Goal: Register for event/course

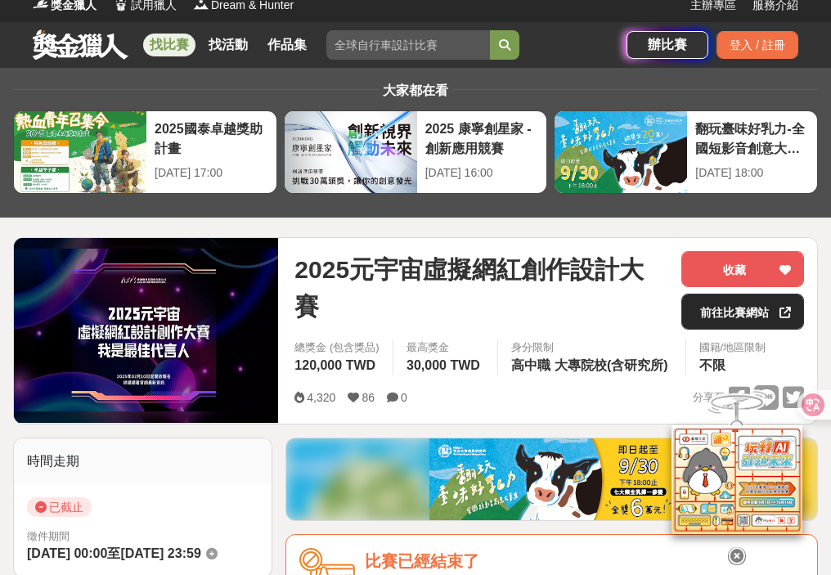
click at [731, 314] on link "前往比賽網站" at bounding box center [742, 312] width 123 height 36
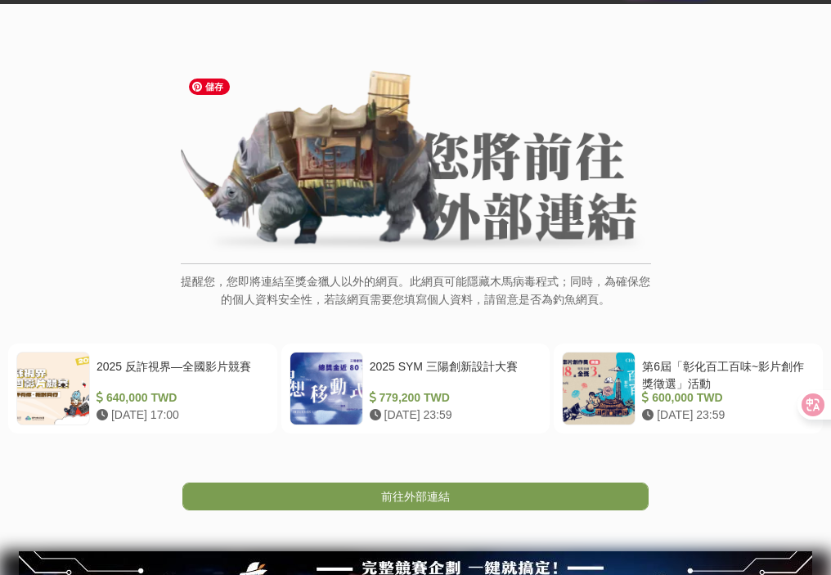
scroll to position [164, 0]
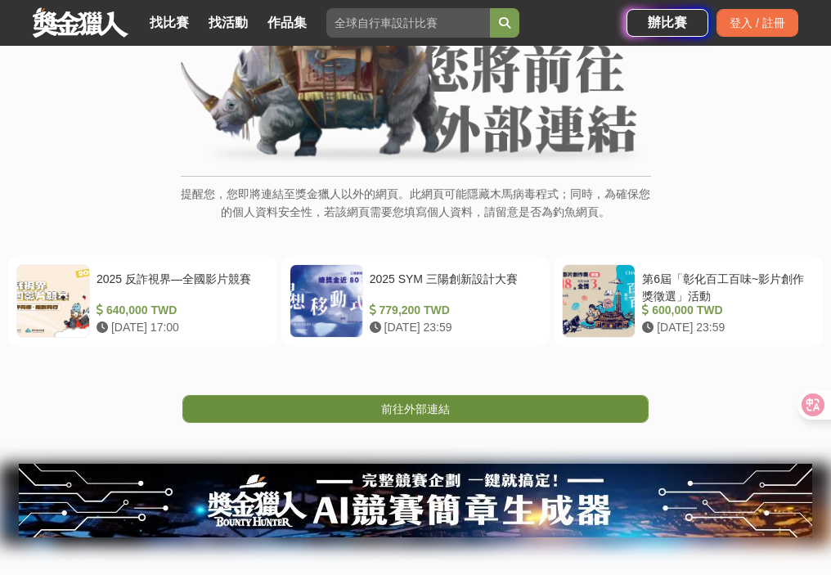
click at [429, 406] on span "前往外部連結" at bounding box center [415, 408] width 69 height 13
